Goal: Task Accomplishment & Management: Complete application form

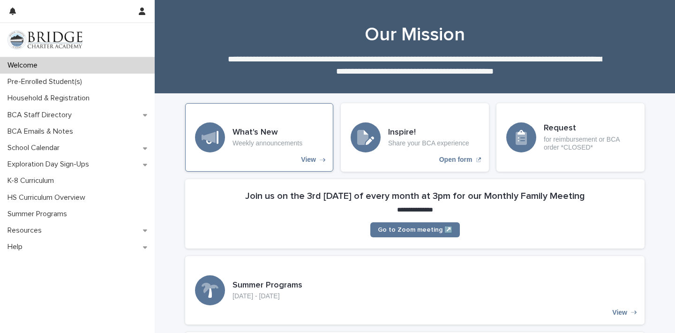
scroll to position [96, 0]
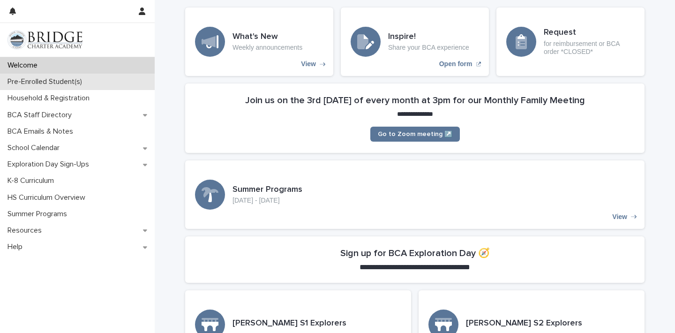
click at [129, 88] on div "Pre-Enrolled Student(s)" at bounding box center [77, 82] width 155 height 16
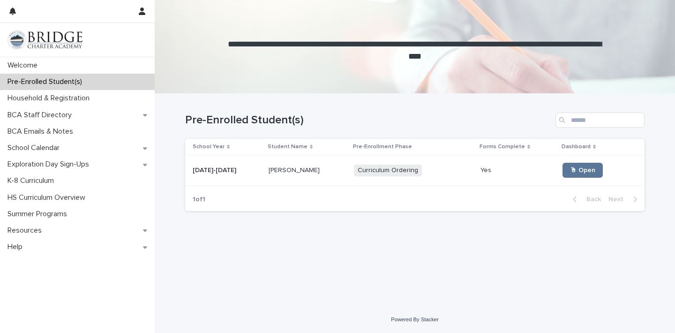
click at [525, 170] on p at bounding box center [517, 170] width 75 height 8
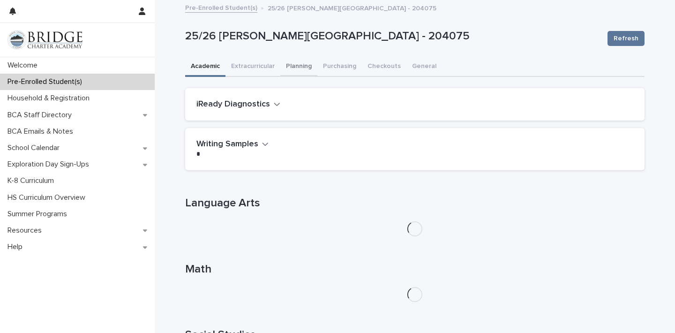
click at [303, 67] on button "Planning" at bounding box center [298, 67] width 37 height 20
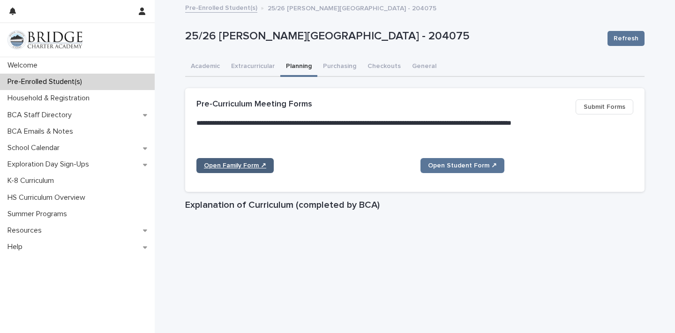
scroll to position [22, 0]
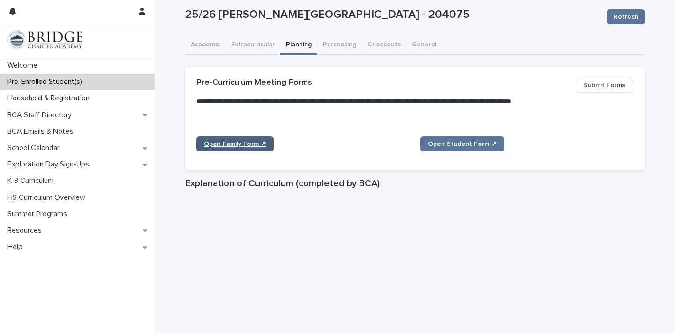
click at [266, 145] on link "Open Family Form ↗" at bounding box center [234, 143] width 77 height 15
click at [440, 148] on link "Open Student Form ↗" at bounding box center [462, 143] width 84 height 15
